Goal: Task Accomplishment & Management: Complete application form

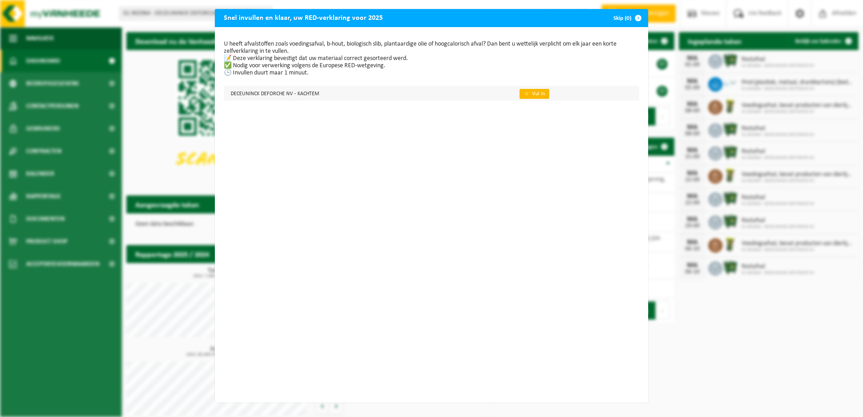
click at [531, 94] on link "👉 Vul in" at bounding box center [534, 94] width 30 height 10
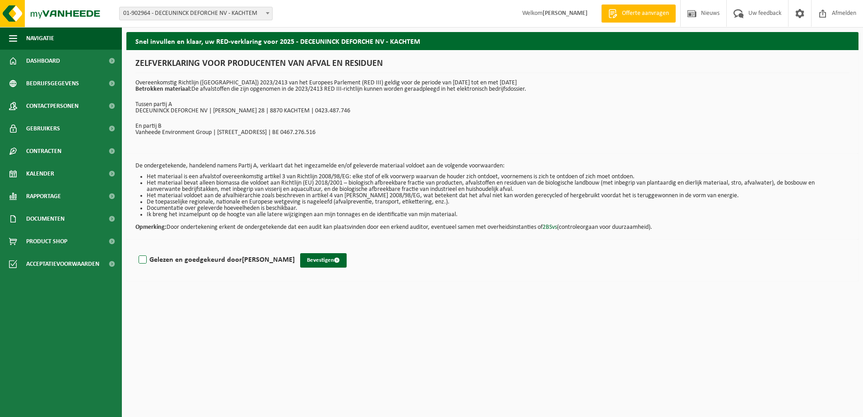
click at [190, 264] on label "Gelezen en goedgekeurd door JAPSER DEWILDE" at bounding box center [216, 260] width 158 height 14
click at [295, 249] on input "Gelezen en goedgekeurd door JAPSER DEWILDE" at bounding box center [295, 248] width 0 height 0
checkbox input "true"
click at [312, 260] on button "Bevestigen" at bounding box center [323, 260] width 46 height 14
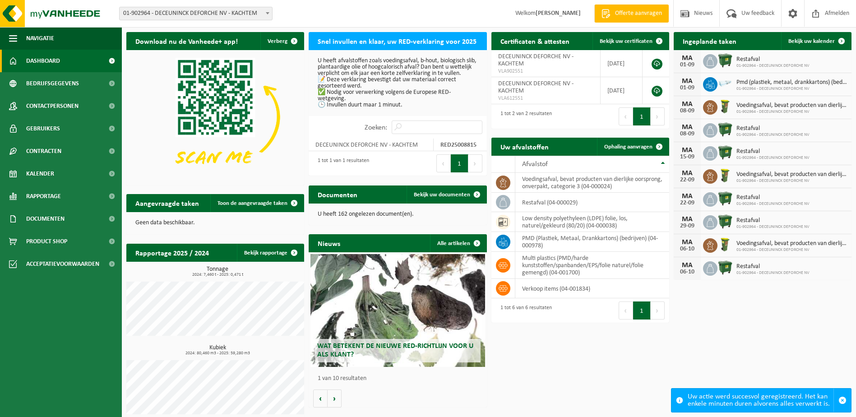
click at [572, 395] on div "Download nu de Vanheede+ app! Verberg Snel invullen en klaar, uw RED-verklaring…" at bounding box center [488, 226] width 729 height 396
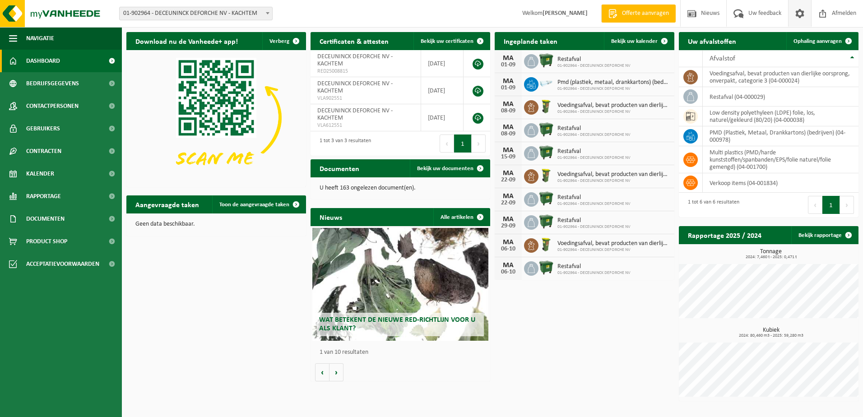
click at [800, 12] on span at bounding box center [800, 13] width 14 height 27
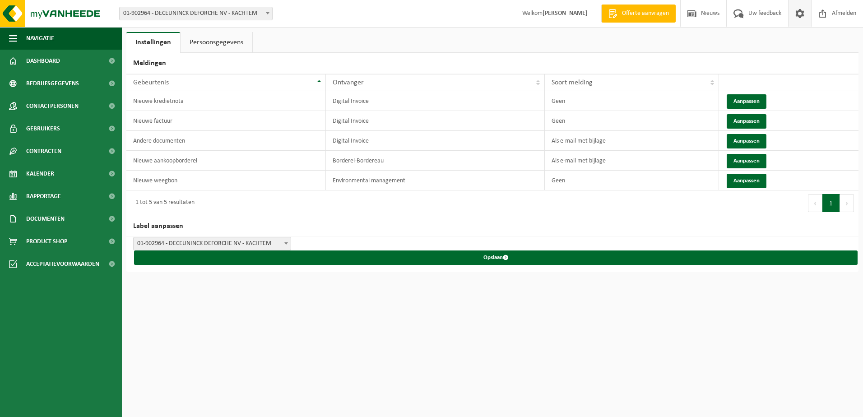
click at [221, 50] on link "Persoonsgegevens" at bounding box center [216, 42] width 72 height 21
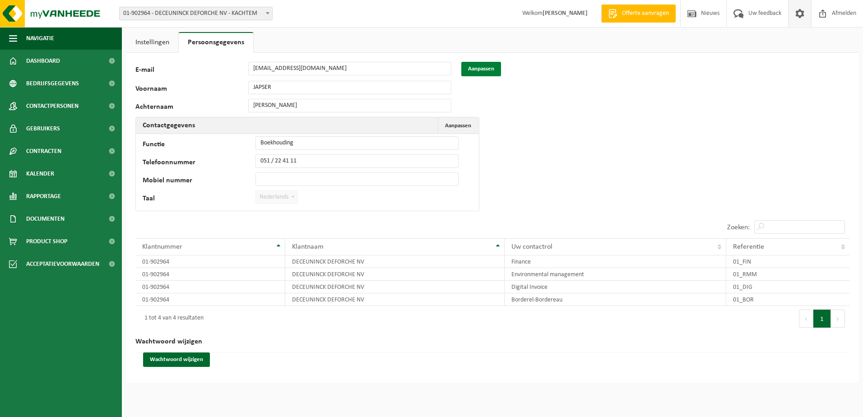
click at [480, 68] on button "Aanpassen" at bounding box center [481, 69] width 40 height 14
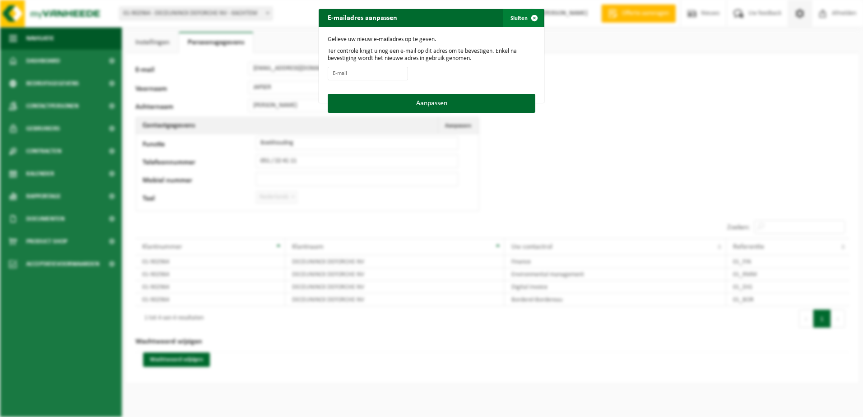
click at [521, 19] on button "Sluiten" at bounding box center [523, 18] width 40 height 18
